Goal: Task Accomplishment & Management: Manage account settings

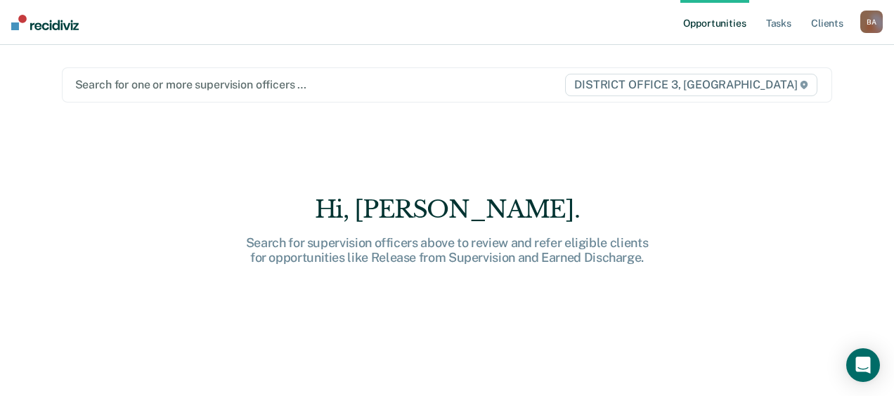
type input "a"
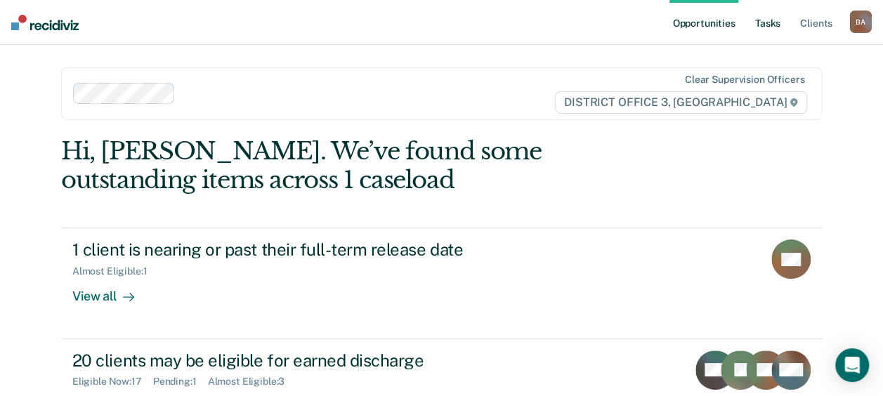
click at [759, 25] on link "Tasks" at bounding box center [767, 22] width 31 height 45
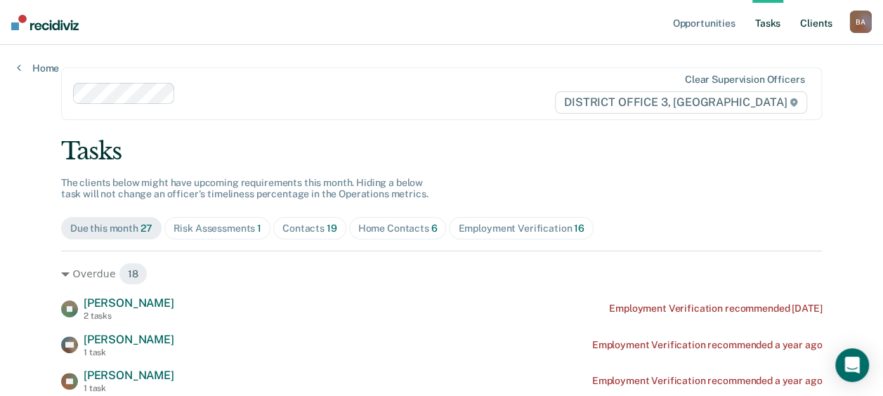
click at [816, 22] on link "Client s" at bounding box center [816, 22] width 38 height 45
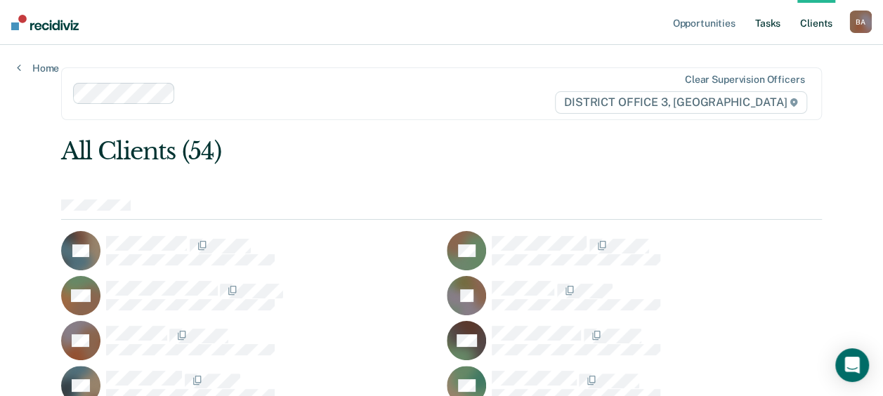
click at [776, 23] on link "Tasks" at bounding box center [767, 22] width 31 height 45
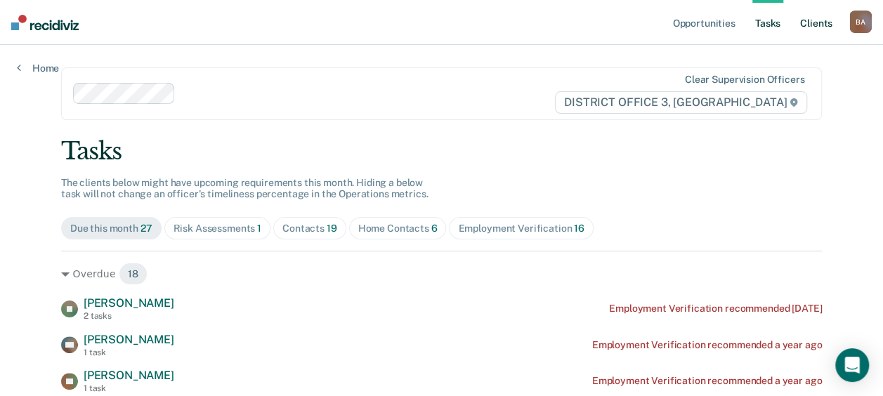
click at [808, 20] on link "Client s" at bounding box center [816, 22] width 38 height 45
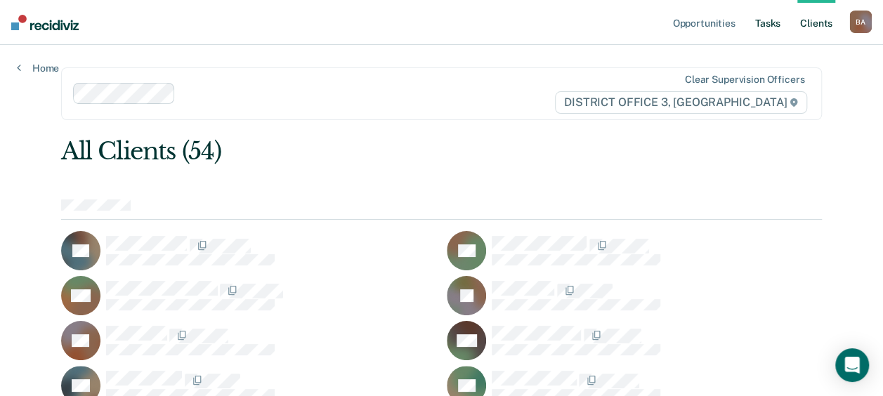
click at [768, 24] on link "Tasks" at bounding box center [767, 22] width 31 height 45
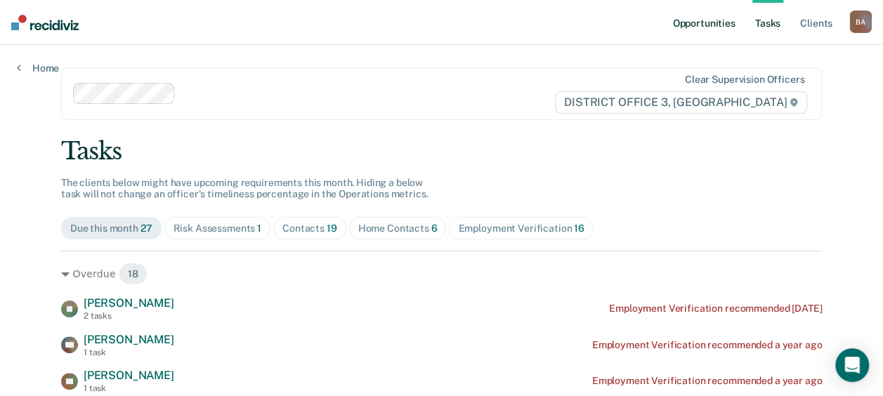
click at [724, 25] on link "Opportunities" at bounding box center [703, 22] width 68 height 45
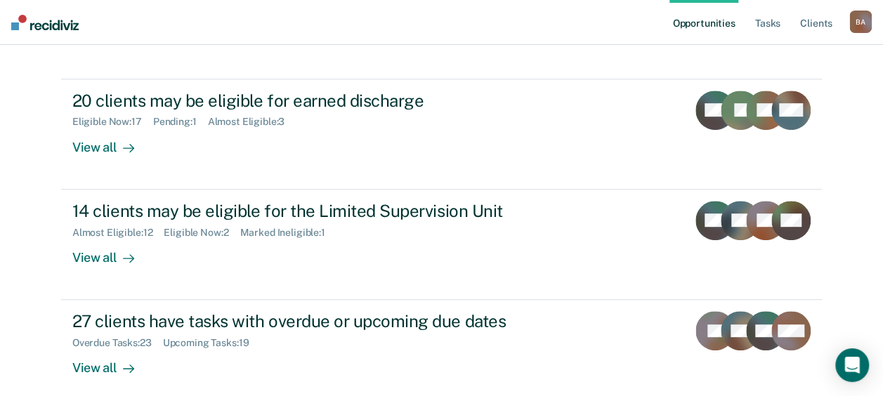
scroll to position [313, 0]
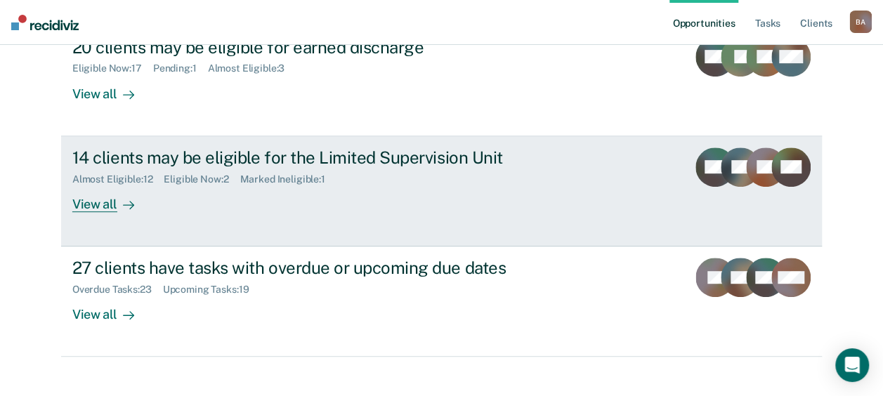
click at [177, 153] on div "14 clients may be eligible for the Limited Supervision Unit" at bounding box center [318, 158] width 493 height 20
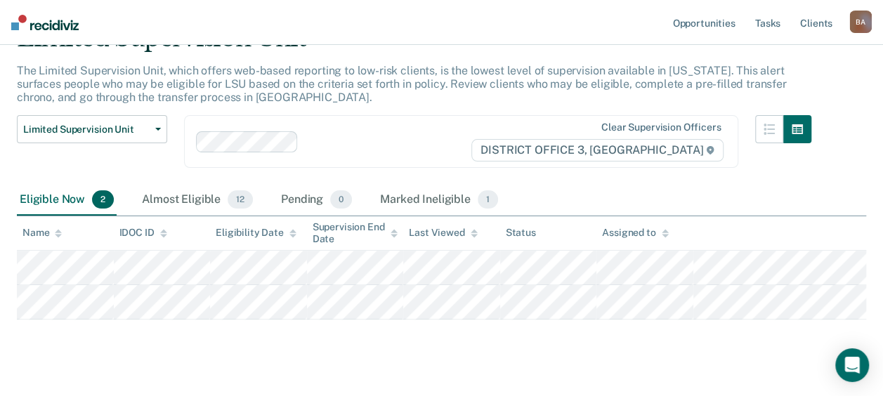
scroll to position [96, 0]
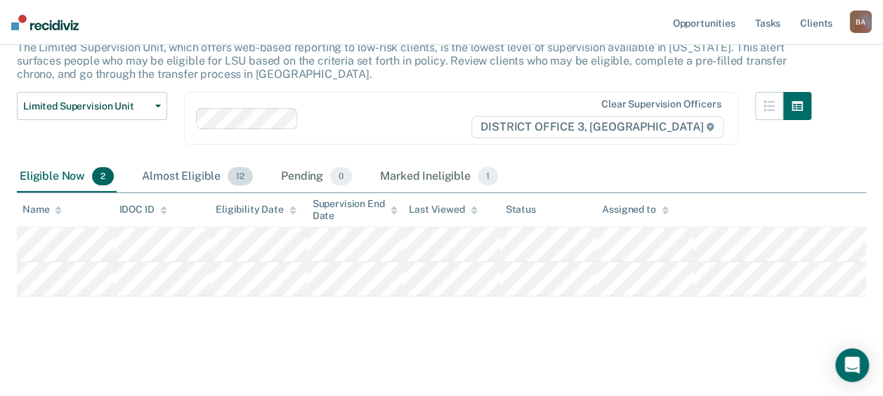
click at [166, 171] on div "Almost Eligible 12" at bounding box center [197, 177] width 117 height 31
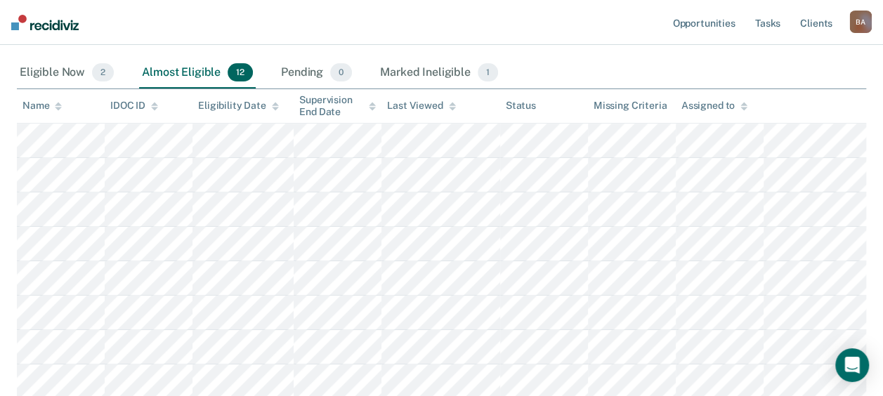
scroll to position [199, 0]
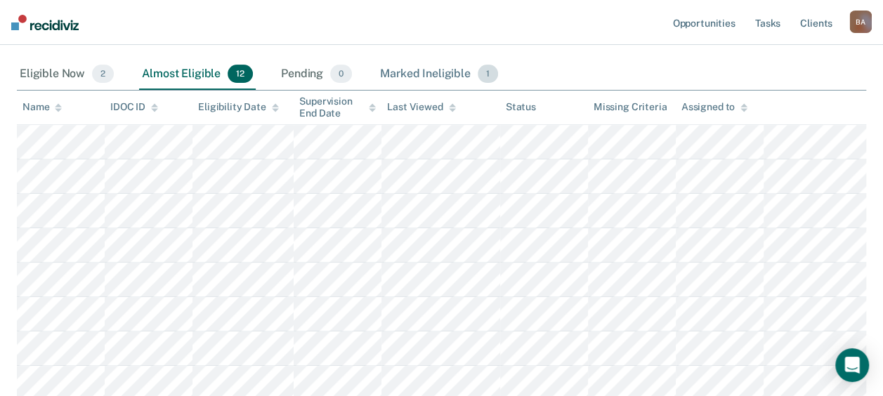
click at [427, 73] on div "Marked Ineligible 1" at bounding box center [439, 74] width 124 height 31
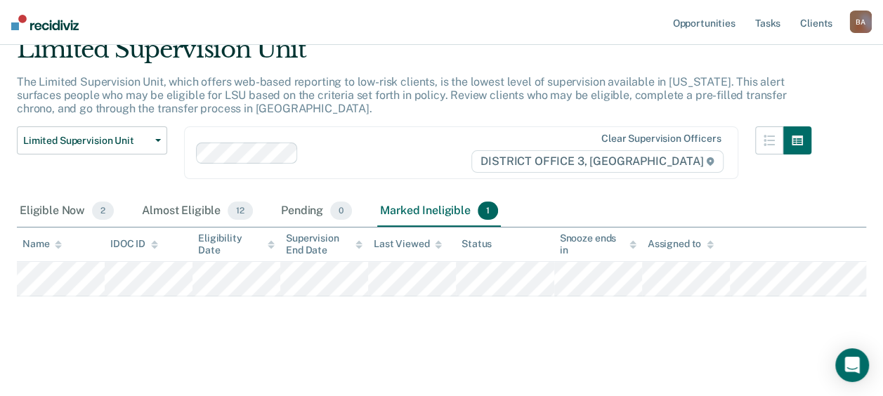
scroll to position [313, 0]
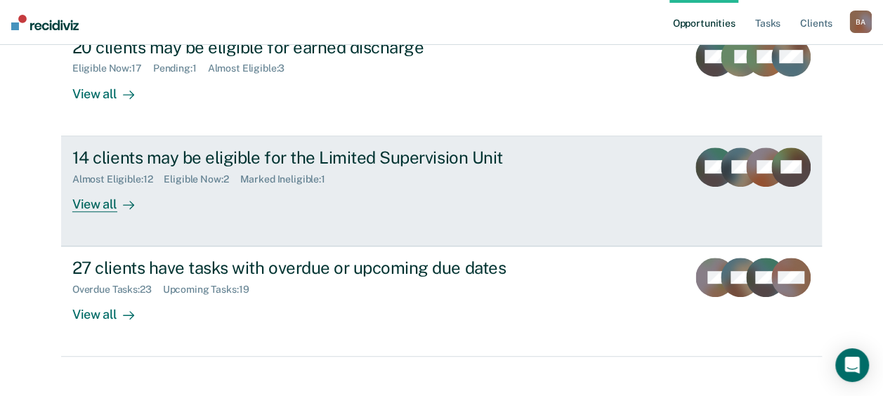
click at [86, 199] on div "View all" at bounding box center [111, 198] width 79 height 27
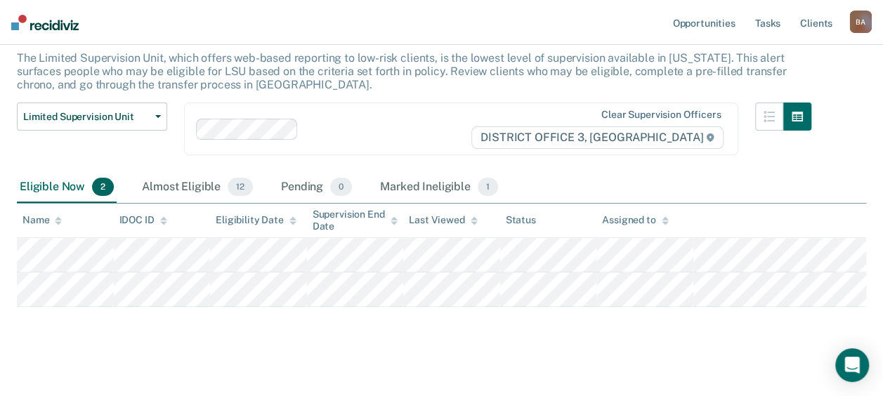
scroll to position [96, 0]
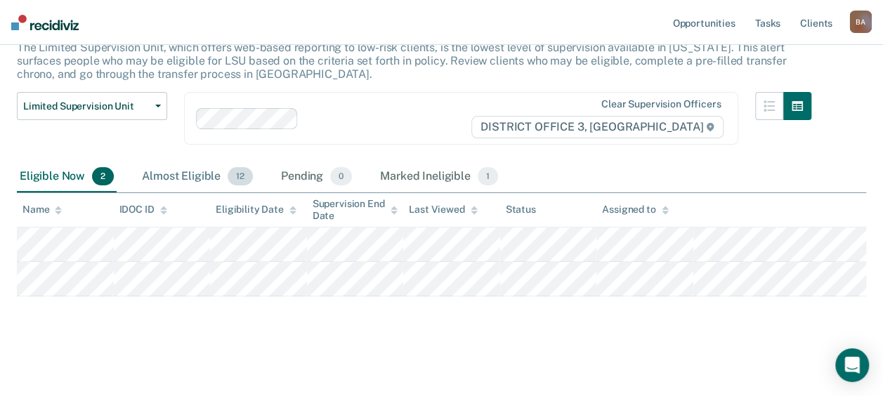
click at [166, 177] on div "Almost Eligible 12" at bounding box center [197, 177] width 117 height 31
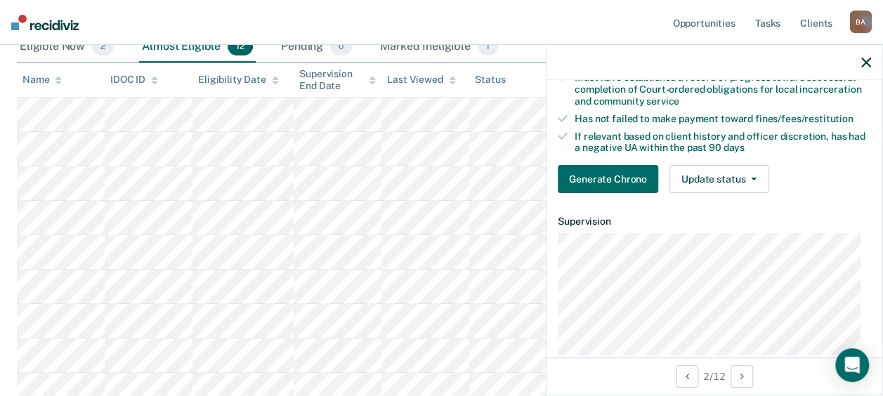
scroll to position [233, 0]
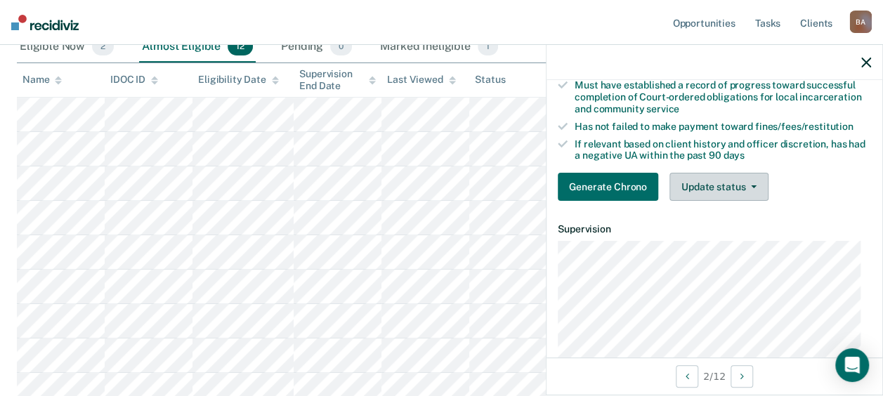
click at [752, 188] on icon "button" at bounding box center [754, 186] width 6 height 3
click at [814, 191] on div "Generate Chrono Update status Mark Pending Mark Ineligible" at bounding box center [714, 187] width 313 height 28
click at [863, 60] on icon "button" at bounding box center [866, 63] width 10 height 10
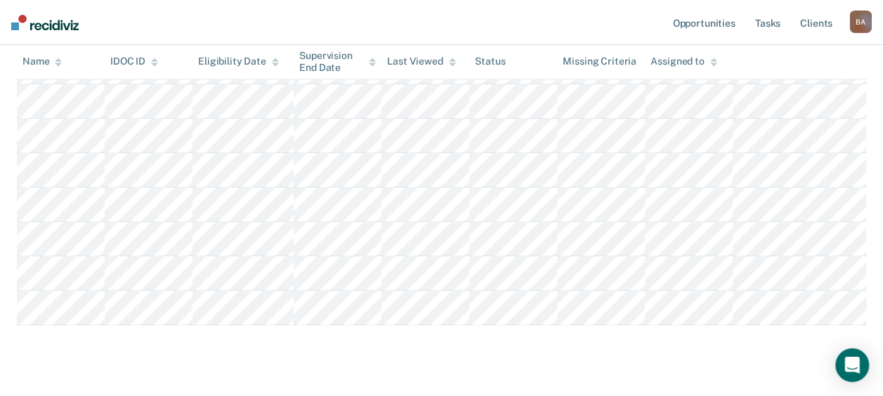
scroll to position [441, 0]
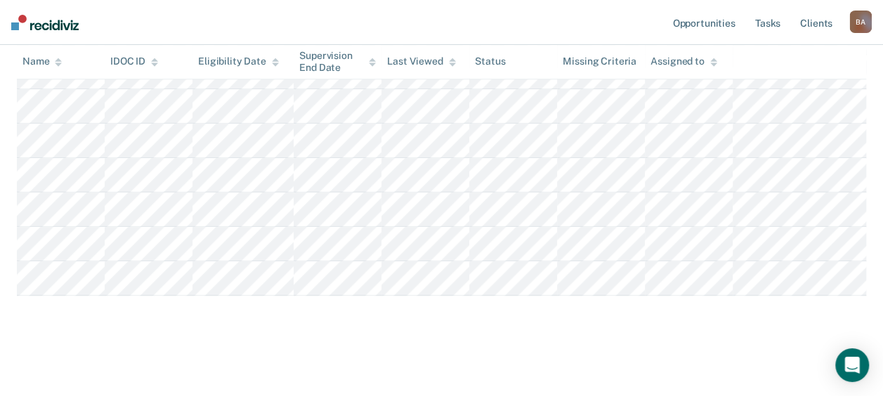
click at [157, 158] on tr at bounding box center [441, 141] width 849 height 34
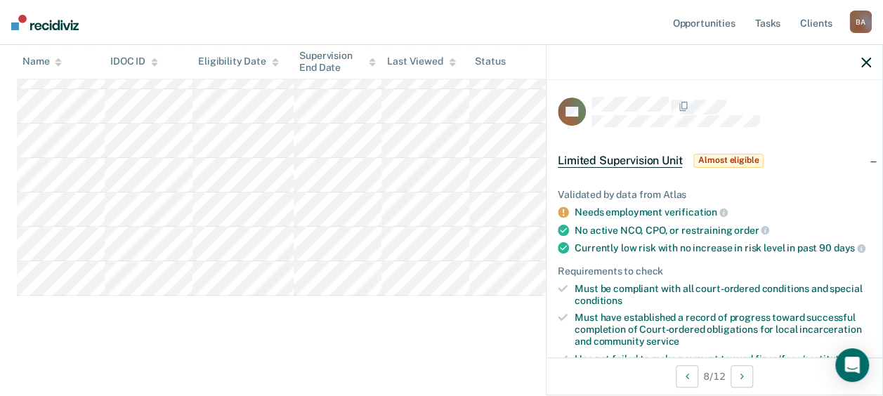
click at [731, 161] on span "Almost eligible" at bounding box center [728, 161] width 70 height 14
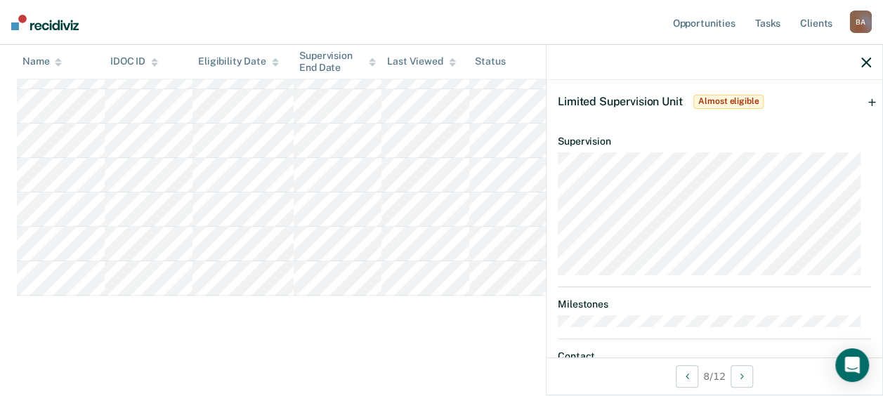
scroll to position [0, 0]
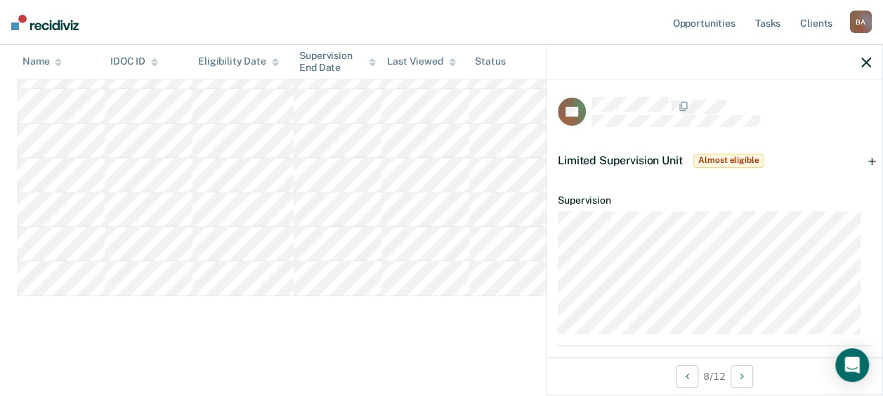
click at [864, 62] on icon "button" at bounding box center [866, 63] width 10 height 10
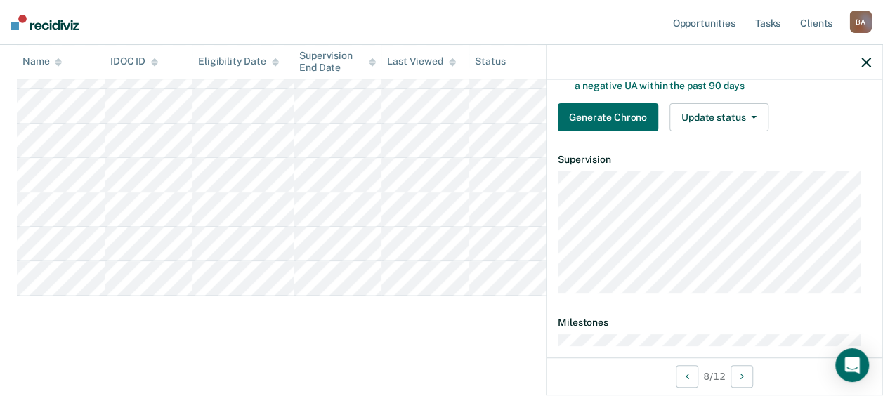
scroll to position [303, 0]
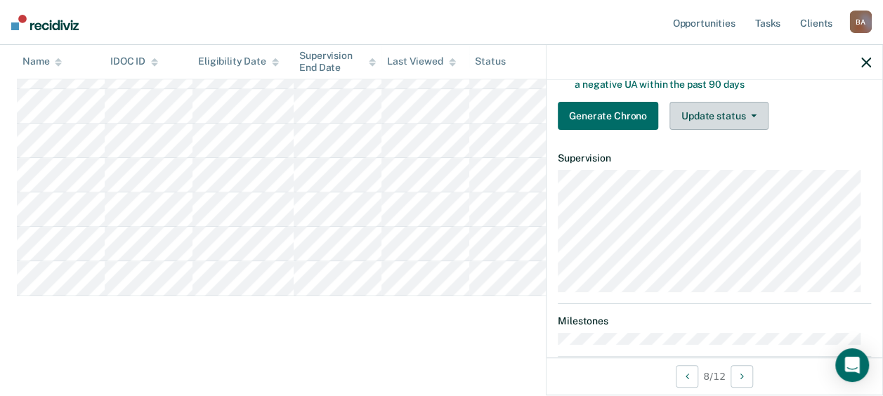
click at [724, 116] on button "Update status" at bounding box center [718, 116] width 99 height 28
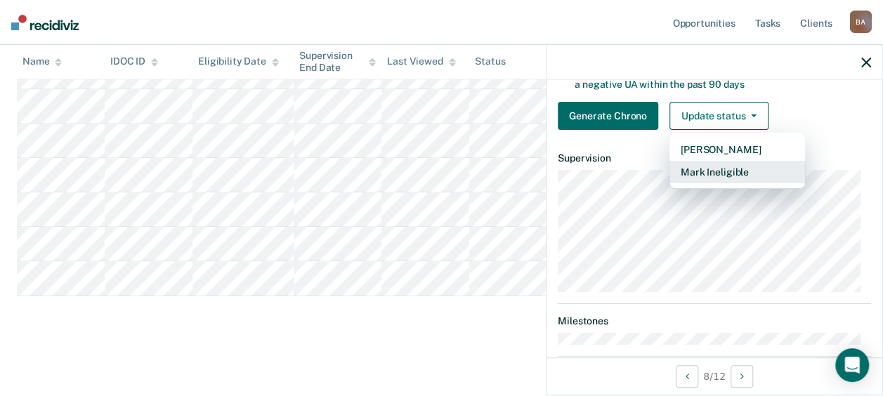
click at [716, 179] on button "Mark Ineligible" at bounding box center [737, 172] width 136 height 22
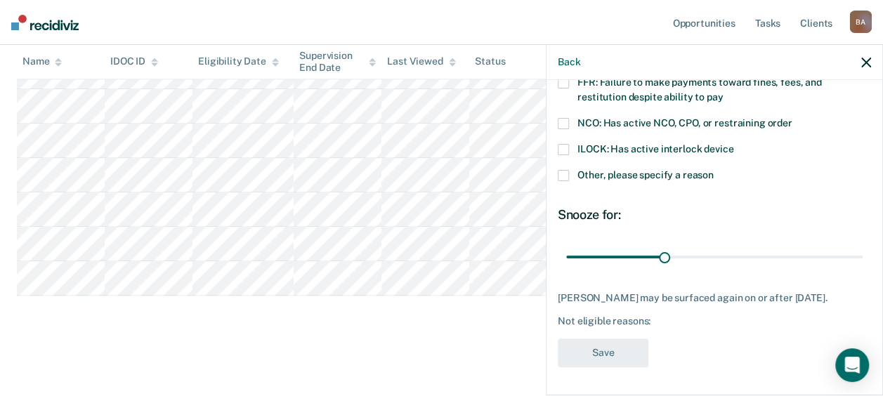
scroll to position [160, 0]
click at [665, 319] on div "Not eligible reasons:" at bounding box center [714, 321] width 313 height 12
drag, startPoint x: 647, startPoint y: 325, endPoint x: 655, endPoint y: 329, distance: 8.8
click at [655, 329] on div "CT Which of the following requirements has [PERSON_NAME] not met? SCNC: Not com…" at bounding box center [714, 161] width 313 height 430
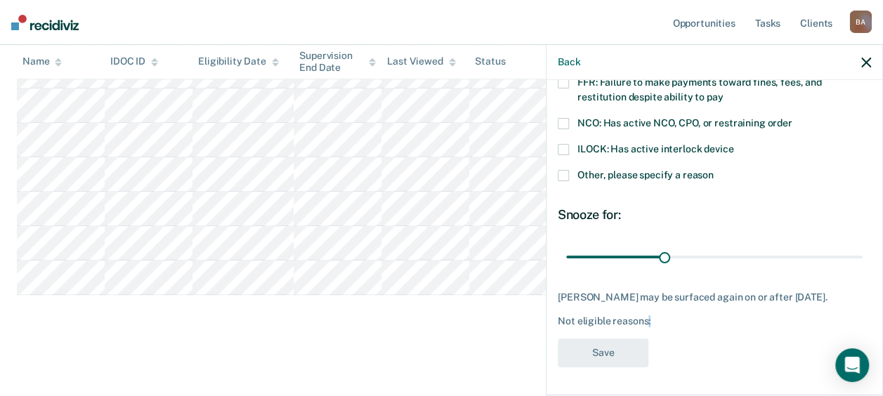
drag, startPoint x: 655, startPoint y: 329, endPoint x: 648, endPoint y: 320, distance: 10.5
click at [648, 320] on div "Not eligible reasons:" at bounding box center [714, 321] width 313 height 12
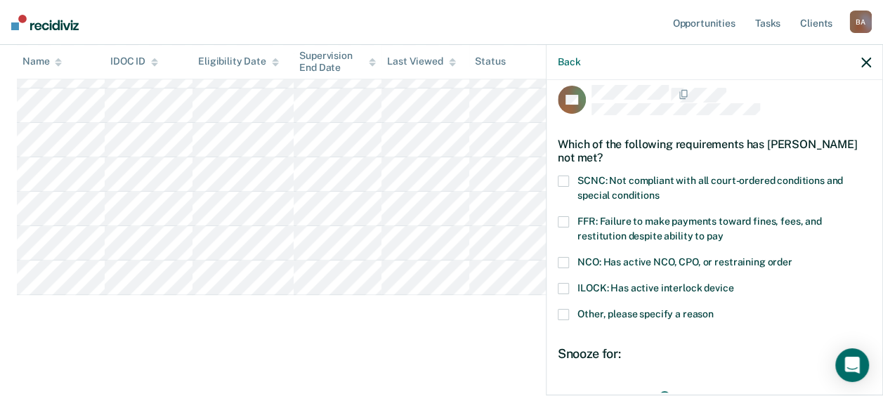
scroll to position [11, 0]
click at [560, 311] on span at bounding box center [563, 315] width 11 height 11
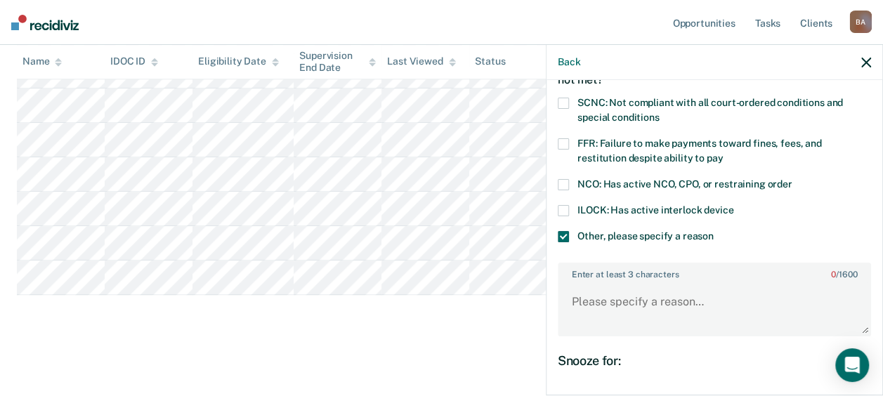
scroll to position [112, 0]
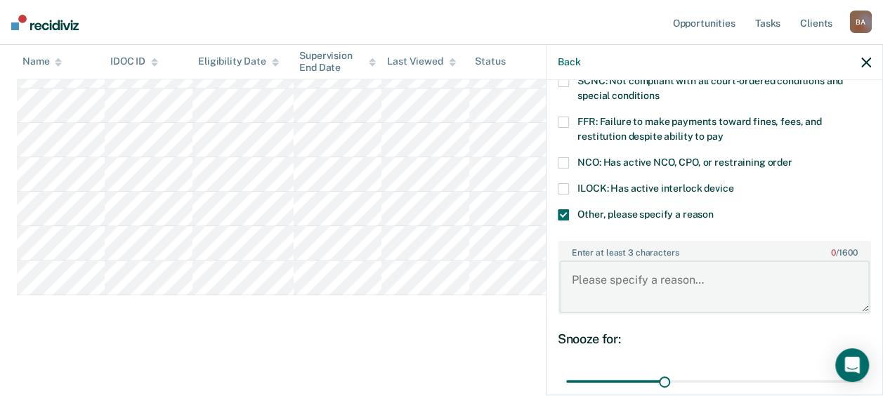
drag, startPoint x: 561, startPoint y: 277, endPoint x: 587, endPoint y: 269, distance: 27.3
click at [566, 276] on textarea "Enter at least 3 characters 0 / 1600" at bounding box center [714, 287] width 310 height 52
drag, startPoint x: 662, startPoint y: 279, endPoint x: 723, endPoint y: 277, distance: 61.1
type textarea "Recent Use, in treatment"
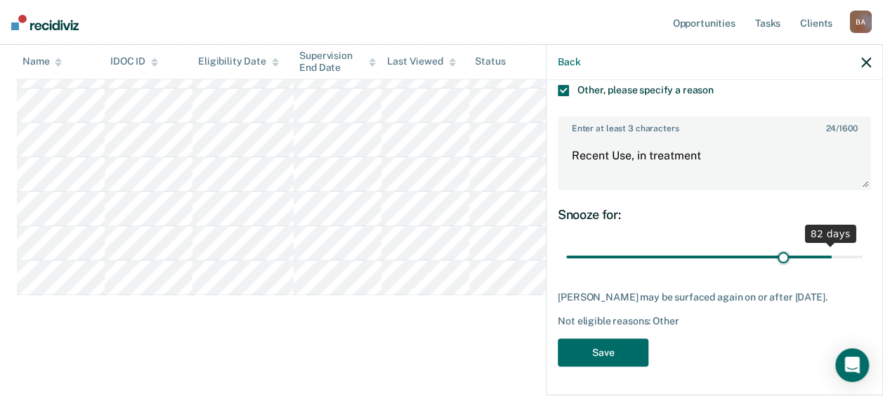
scroll to position [233, 0]
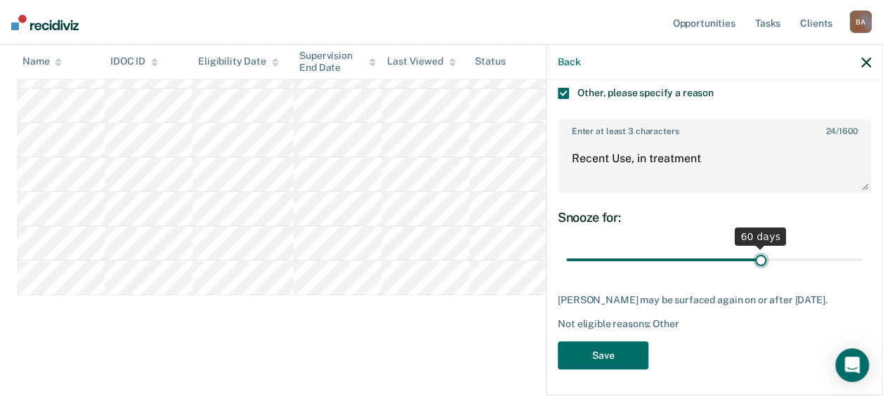
drag, startPoint x: 663, startPoint y: 243, endPoint x: 753, endPoint y: 256, distance: 90.8
type input "60"
click at [753, 256] on input "range" at bounding box center [714, 259] width 296 height 25
click at [604, 346] on button "Save" at bounding box center [603, 355] width 91 height 29
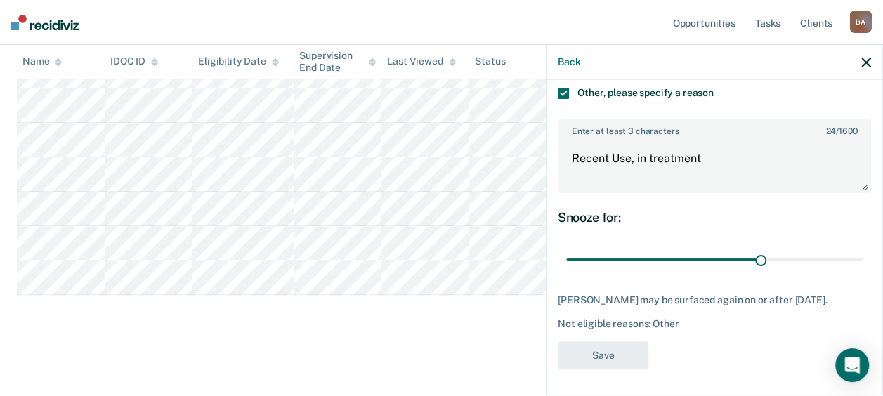
scroll to position [476, 0]
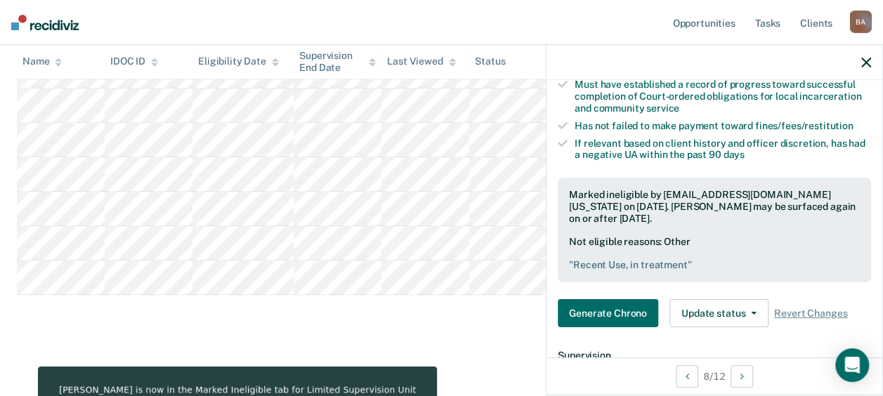
click at [509, 353] on main "Limited Supervision Unit The Limited Supervision Unit, which offers web-based r…" at bounding box center [441, 29] width 883 height 725
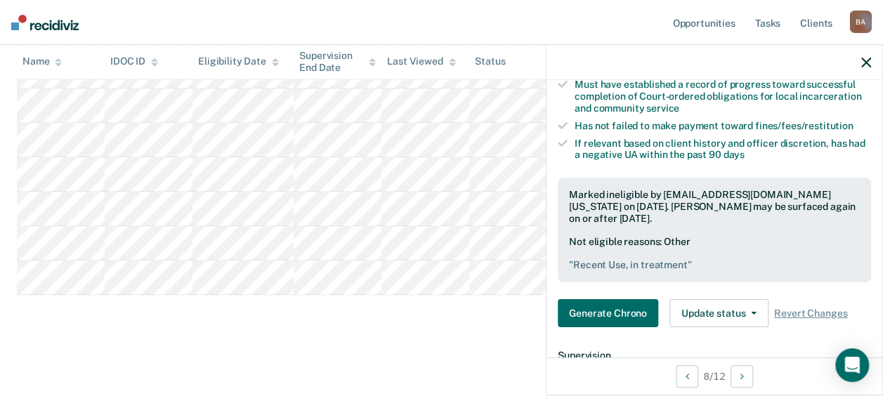
click at [867, 56] on button "button" at bounding box center [866, 62] width 10 height 12
